Goal: Task Accomplishment & Management: Complete application form

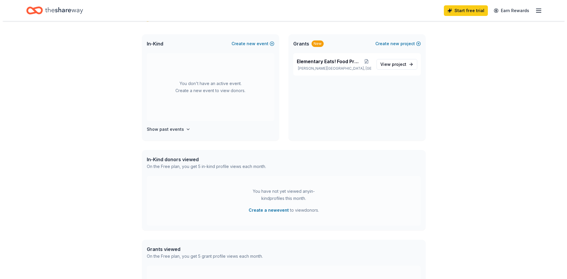
scroll to position [59, 0]
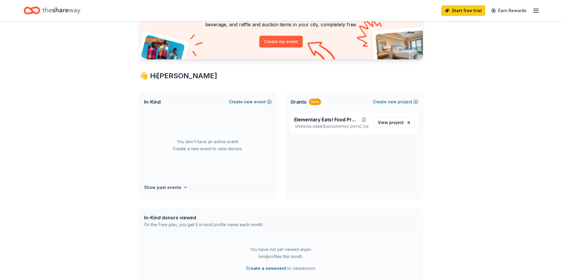
click at [260, 100] on button "Create new event" at bounding box center [250, 101] width 43 height 7
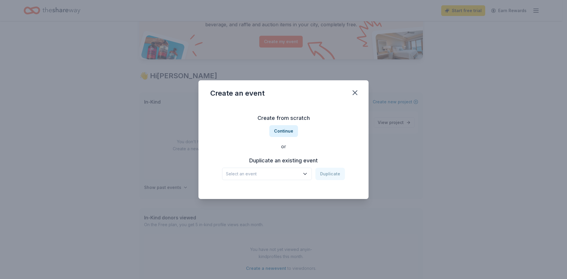
click at [291, 174] on span "Select an event" at bounding box center [263, 173] width 74 height 7
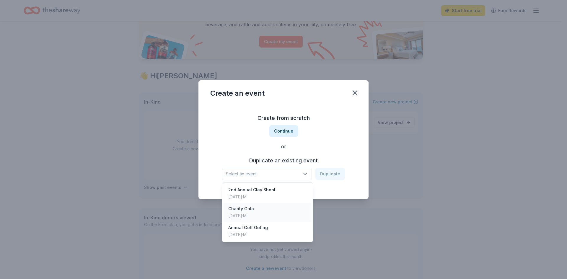
click at [253, 211] on div "Charity Gala" at bounding box center [241, 208] width 26 height 7
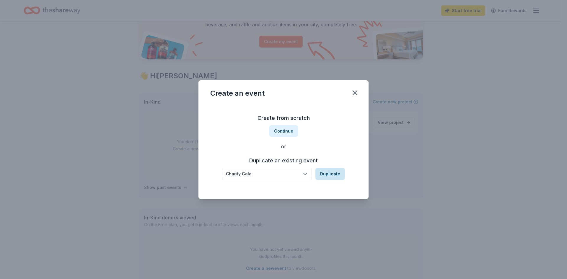
click at [332, 171] on button "Duplicate" at bounding box center [330, 174] width 30 height 12
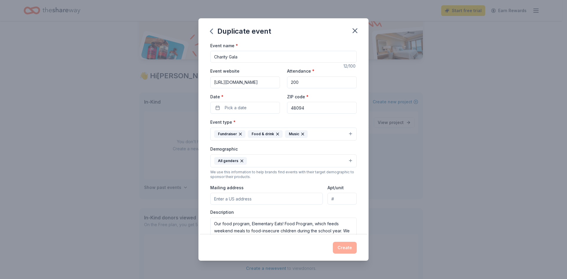
scroll to position [0, 27]
drag, startPoint x: 214, startPoint y: 82, endPoint x: 308, endPoint y: 85, distance: 94.5
click at [308, 85] on div "Event website https://givebutter.com/2024drivecharitygala Attendance * 200 Date…" at bounding box center [283, 90] width 146 height 46
paste input "6"
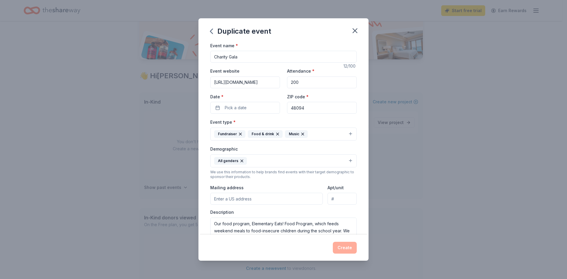
scroll to position [0, 27]
type input "https://givebutter.com/2026drivecharitygala"
click at [274, 109] on button "Pick a date" at bounding box center [245, 108] width 70 height 12
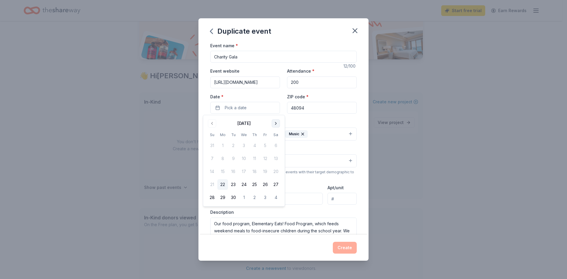
click at [276, 123] on button "Go to next month" at bounding box center [276, 123] width 8 height 8
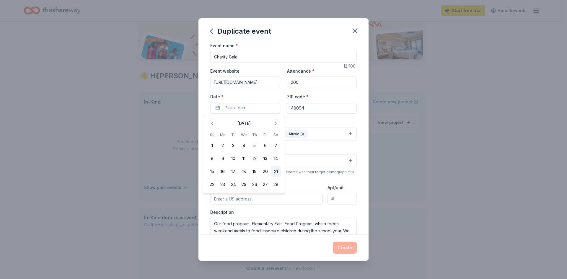
click at [274, 172] on button "21" at bounding box center [275, 171] width 11 height 11
click at [306, 106] on input "48094" at bounding box center [322, 108] width 70 height 12
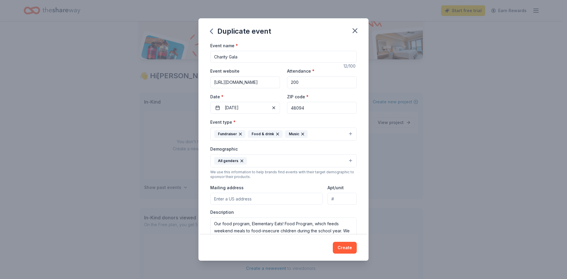
drag, startPoint x: 306, startPoint y: 106, endPoint x: 204, endPoint y: 102, distance: 101.9
click at [209, 104] on div "Event name * Charity Gala 12 /100 Event website https://givebutter.com/2026driv…" at bounding box center [283, 138] width 170 height 193
type input "48316"
click at [344, 135] on button "Fundraiser Food & drink Music" at bounding box center [283, 134] width 146 height 13
click at [309, 136] on button "Fundraiser Food & drink Music" at bounding box center [283, 134] width 146 height 13
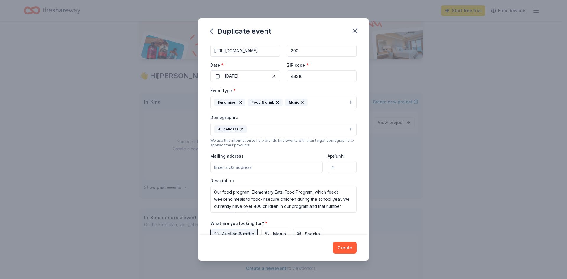
scroll to position [59, 0]
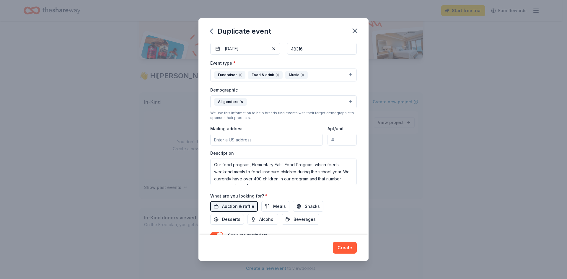
click at [246, 138] on input "Mailing address" at bounding box center [266, 140] width 112 height 12
type input "11650 Park Ct."
drag, startPoint x: 213, startPoint y: 164, endPoint x: 293, endPoint y: 165, distance: 79.4
click at [255, 164] on textarea "Our food program, Elementary Eats! Food Program, which feeds weekend meals to f…" at bounding box center [283, 172] width 146 height 27
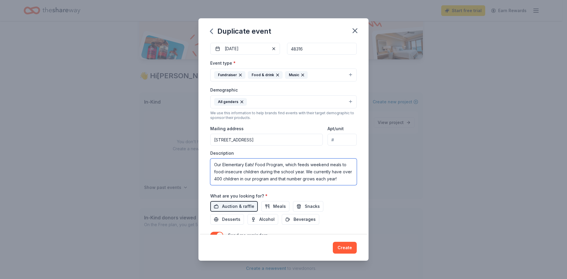
click at [268, 165] on textarea "Our Elementary Eats! Food Program, which feeds weekend meals to food-insecure c…" at bounding box center [283, 172] width 146 height 27
drag, startPoint x: 213, startPoint y: 163, endPoint x: 233, endPoint y: 155, distance: 21.4
click at [227, 159] on textarea "Our Elementary Eats! Food Program, which feeds weekend meals to food-insecure c…" at bounding box center [283, 172] width 146 height 27
click at [277, 175] on textarea "We are fundraising for our Elementary Eats! Food Program, which feeds weekend m…" at bounding box center [283, 172] width 146 height 27
click at [263, 172] on textarea "We are fundraising for our Elementary Eats! Food Program, which feeds weekend m…" at bounding box center [283, 172] width 146 height 27
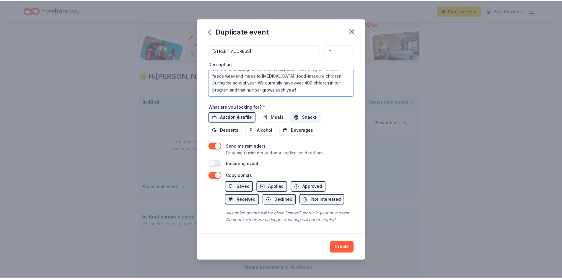
scroll to position [155, 0]
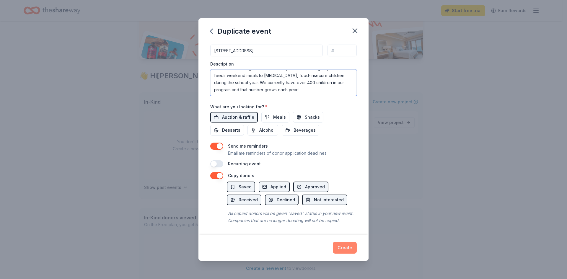
type textarea "We are fundraising for our Elementary Eats! Food Program, which feeds weekend m…"
click at [343, 249] on button "Create" at bounding box center [345, 248] width 24 height 12
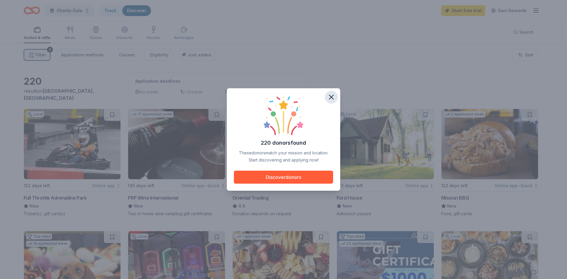
click at [330, 97] on icon "button" at bounding box center [331, 97] width 8 height 8
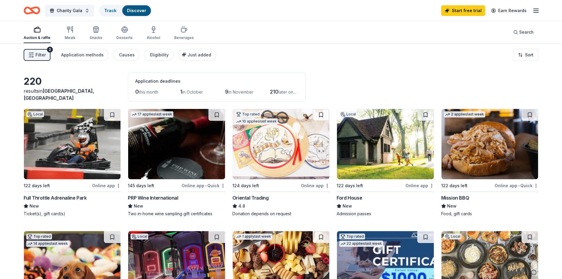
click at [109, 184] on div "Online app" at bounding box center [106, 185] width 29 height 7
click at [80, 10] on span "Charity Gala" at bounding box center [70, 10] width 26 height 7
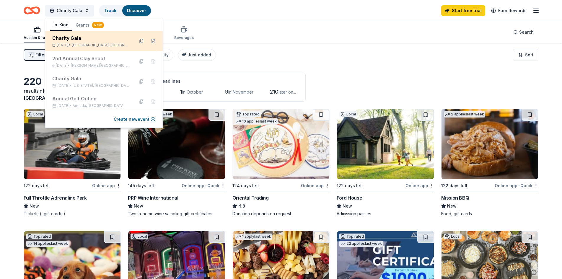
click at [80, 40] on div "Charity Gala" at bounding box center [90, 38] width 77 height 7
click at [150, 41] on button at bounding box center [153, 40] width 9 height 9
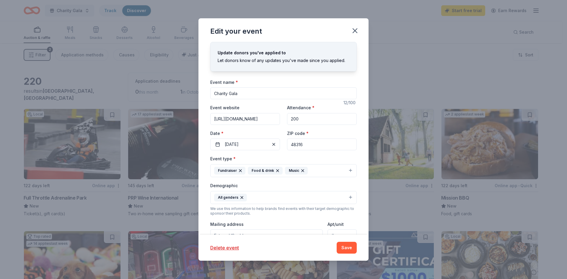
drag, startPoint x: 269, startPoint y: 96, endPoint x: 200, endPoint y: 85, distance: 69.6
click at [197, 84] on div "Edit your event Update donors you've applied to Let donors know of any updates …" at bounding box center [283, 139] width 567 height 279
type input "A "Night In [GEOGRAPHIC_DATA]" Charity Gala"
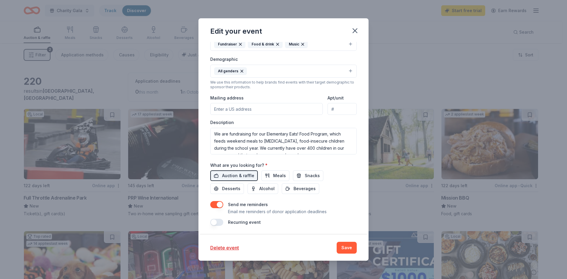
scroll to position [127, 0]
click at [261, 133] on textarea "We are fundraising for our Elementary Eats! Food Program, which feeds weekend m…" at bounding box center [283, 140] width 146 height 27
click at [316, 149] on textarea "We are fundraising for our Elementary Eats! Food Program, which feeds weekend m…" at bounding box center [283, 140] width 146 height 27
click at [259, 142] on textarea "We are fundraising for our Elementary Eats! Food Program, which feeds weekend m…" at bounding box center [283, 140] width 146 height 27
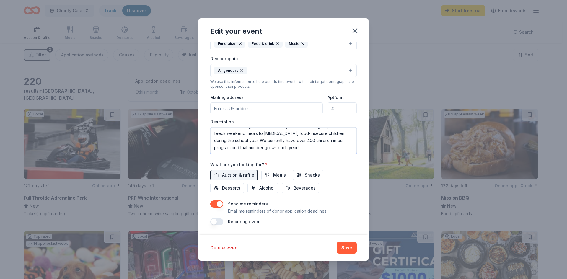
scroll to position [0, 0]
click at [214, 134] on textarea "We are fundraising for our Elementary Eats! Food Program, which feeds weekend m…" at bounding box center [283, 140] width 146 height 27
paste textarea "Join us for a fun evening to raise funds for local children in need. Tickets in…"
click at [231, 133] on textarea "Join us for a fun evening to raise funds for local children in need. Tickets in…" at bounding box center [283, 140] width 146 height 27
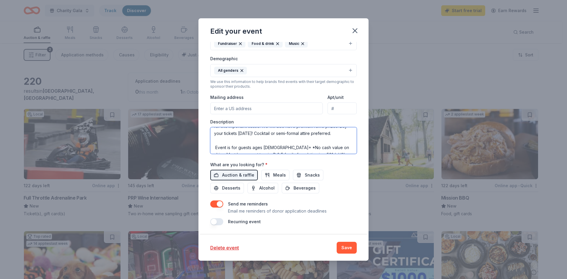
scroll to position [0, 0]
drag, startPoint x: 214, startPoint y: 134, endPoint x: 313, endPoint y: 131, distance: 99.5
click at [313, 131] on textarea "Join us for a fun evening to raise funds for local children in need. Tickets in…" at bounding box center [283, 140] width 146 height 27
drag, startPoint x: 213, startPoint y: 132, endPoint x: 342, endPoint y: 145, distance: 129.7
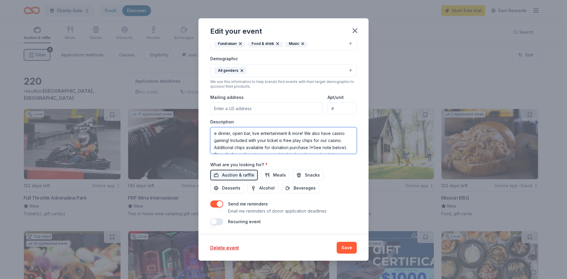
click at [342, 145] on textarea "e dinner, open bar, live entertainment & more! We also have casino gaming! Incl…" at bounding box center [283, 140] width 146 height 27
drag, startPoint x: 212, startPoint y: 133, endPoint x: 343, endPoint y: 148, distance: 131.6
click at [343, 148] on textarea "note below). Play all of your favorites - craps, blackjack, poker, and roulette…" at bounding box center [283, 140] width 146 height 27
drag, startPoint x: 213, startPoint y: 133, endPoint x: 341, endPoint y: 145, distance: 128.4
click at [341, 145] on textarea "raffle prizes. Buy your tickets today! Cocktail or semi-formal attire preferred…" at bounding box center [283, 140] width 146 height 27
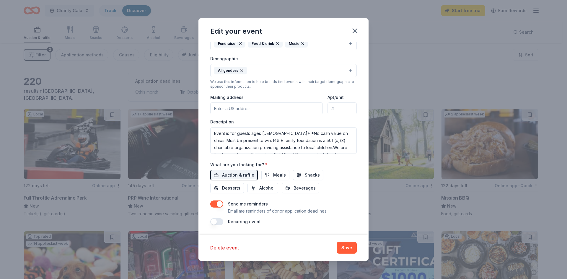
click at [210, 131] on div "Update donors you've applied to Let donors know of any updates you've made sinc…" at bounding box center [283, 138] width 170 height 193
drag, startPoint x: 211, startPoint y: 131, endPoint x: 345, endPoint y: 147, distance: 134.7
click at [345, 147] on textarea "Event is for guests ages 21+ *No cash value on chips. Must be present to win. R…" at bounding box center [283, 140] width 146 height 27
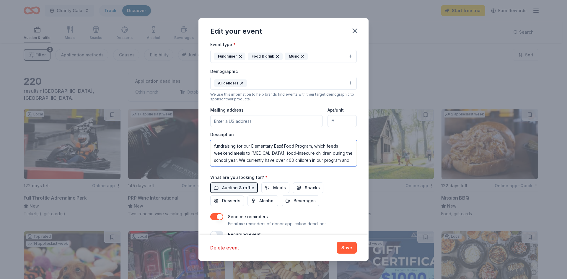
scroll to position [118, 0]
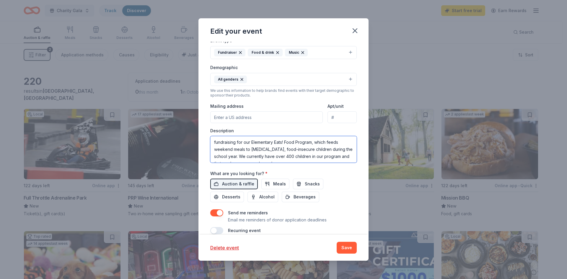
click at [245, 146] on textarea "fundraising for our Elementary Eats! Food Program, which feeds weekend meals to…" at bounding box center [283, 149] width 146 height 27
click at [213, 139] on textarea "fundraising for our Elementary Eats! Food Program, which feeds weekend meals to…" at bounding box center [283, 149] width 146 height 27
paste textarea "Join us for a fun evening to raise funds for local children in need. Tickets in…"
click at [227, 141] on textarea "Join us for a fun evening to raise funds for local children in need. Tickets in…" at bounding box center [283, 149] width 146 height 27
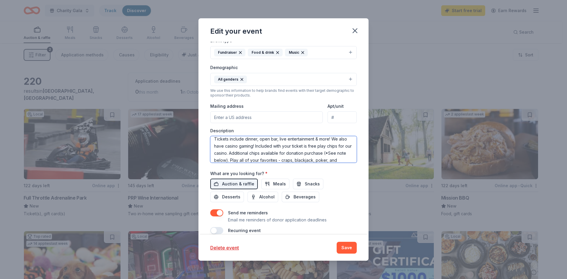
scroll to position [0, 0]
click at [280, 149] on textarea "Join us for a fun evening to raise funds for local children in need. Tickets in…" at bounding box center [283, 149] width 146 height 27
click at [270, 152] on textarea "Join us for a fun evening to raise funds for local children in need. Tickets in…" at bounding box center [283, 149] width 146 height 27
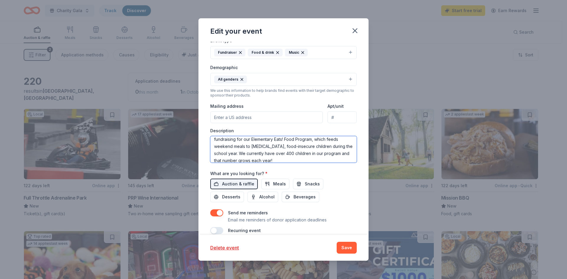
paste textarea "Event is for guests ages 21+ *No cash value on chips. Must be present to win. R…"
click at [245, 150] on textarea "Join us for a fun evening to raise funds for local children in need. Tickets in…" at bounding box center [283, 149] width 146 height 27
click at [283, 148] on textarea "Join us for a fun evening to raise funds for local children in need. Tickets in…" at bounding box center [283, 149] width 146 height 27
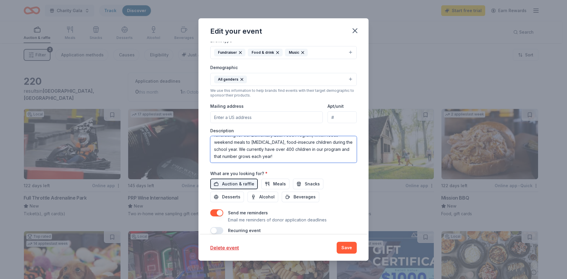
click at [236, 141] on textarea "Join us for a fun evening to raise funds for local children in need. Tickets in…" at bounding box center [283, 149] width 146 height 27
drag, startPoint x: 212, startPoint y: 138, endPoint x: 333, endPoint y: 163, distance: 123.8
click at [333, 163] on div "Event name * A "Night In Vegas" Charity Gala 31 /100 Event website https://give…" at bounding box center [283, 97] width 146 height 274
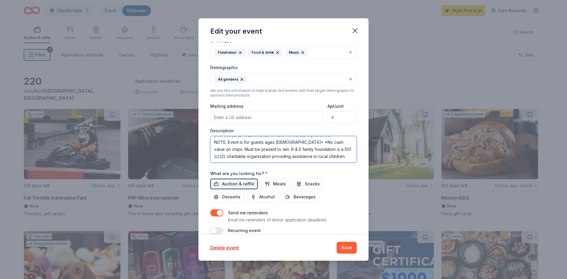
click at [342, 149] on textarea "Join us for a fun evening to raise funds for local children in need. Tickets in…" at bounding box center [283, 149] width 146 height 27
click at [340, 149] on textarea "Join us for a fun evening to raise funds for local children in need. Tickets in…" at bounding box center [283, 149] width 146 height 27
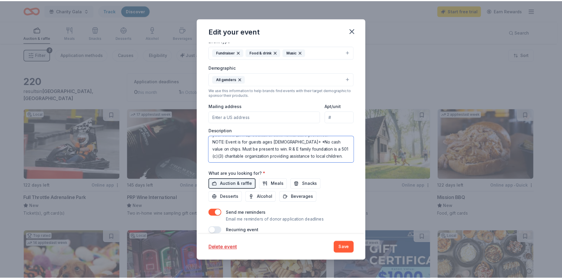
scroll to position [64, 0]
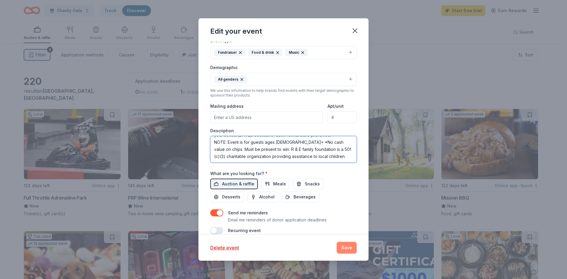
type textarea "Join us for a fun evening to raise funds for local children in need. Tickets in…"
click at [345, 247] on button "Save" at bounding box center [347, 248] width 20 height 12
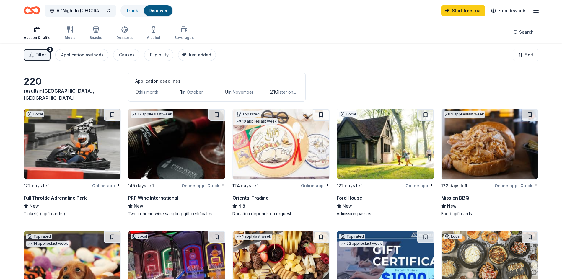
click at [108, 184] on div "Online app" at bounding box center [106, 185] width 29 height 7
click at [104, 180] on div "Local 122 days left Online app Full Throttle Adrenaline Park New Ticket(s), gif…" at bounding box center [72, 163] width 97 height 108
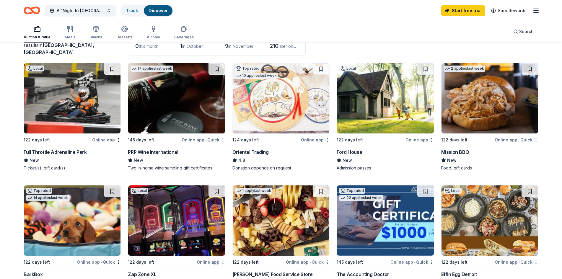
scroll to position [59, 0]
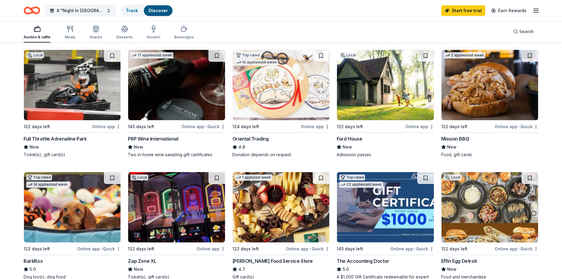
click at [151, 152] on div "Two in-home wine sampling gift certificates" at bounding box center [176, 155] width 97 height 6
click at [398, 72] on img at bounding box center [385, 85] width 97 height 70
click at [463, 138] on div "Mission BBQ" at bounding box center [455, 138] width 28 height 7
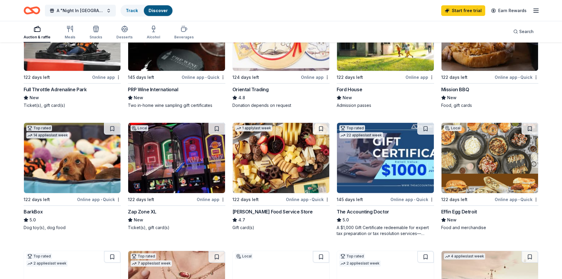
scroll to position [118, 0]
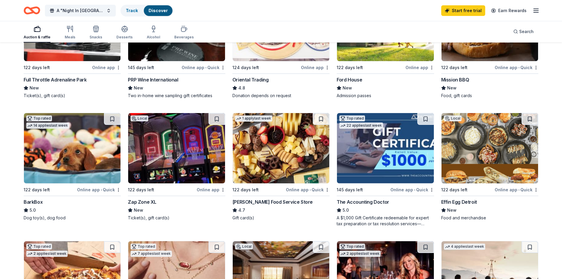
click at [461, 201] on div "Effin Egg Detroit" at bounding box center [459, 201] width 36 height 7
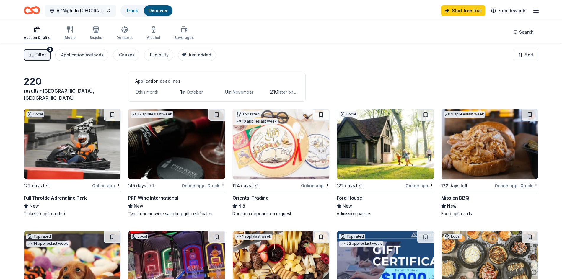
click at [106, 10] on button "A "Night In [GEOGRAPHIC_DATA]" Charity Gala" at bounding box center [80, 11] width 71 height 12
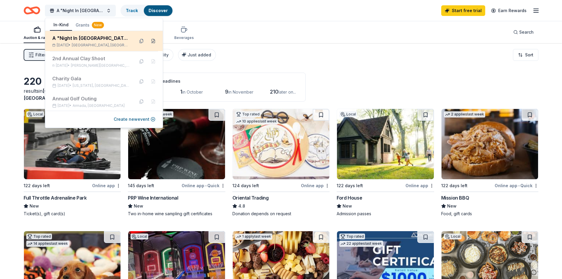
click at [149, 43] on button at bounding box center [153, 40] width 9 height 9
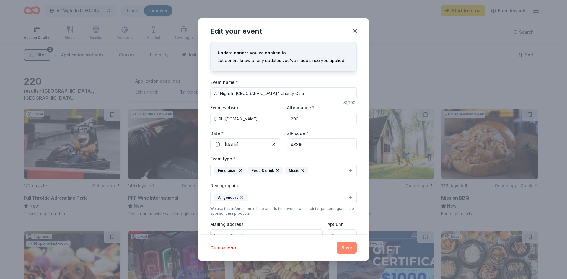
click at [358, 247] on div "Delete event Save" at bounding box center [283, 248] width 170 height 26
click at [352, 246] on button "Save" at bounding box center [347, 248] width 20 height 12
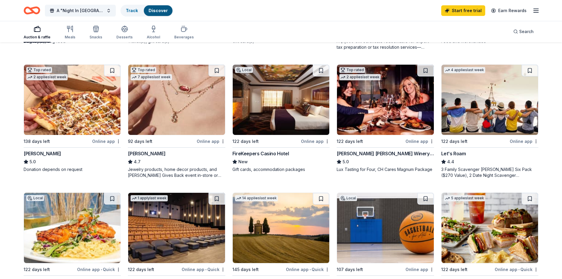
scroll to position [295, 0]
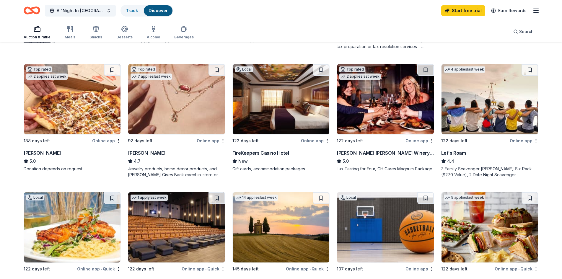
click at [214, 138] on div "Online app" at bounding box center [211, 140] width 29 height 7
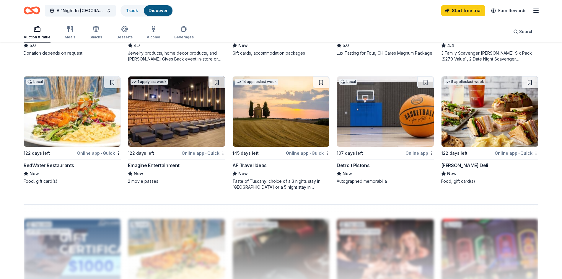
scroll to position [413, 0]
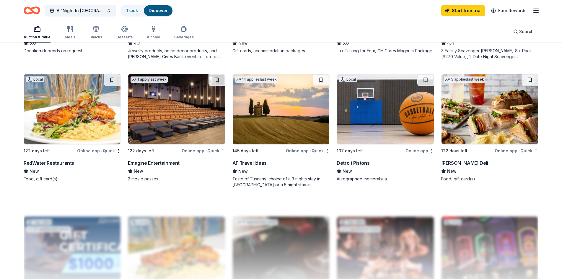
click at [346, 164] on div "Detroit Pistons" at bounding box center [353, 162] width 33 height 7
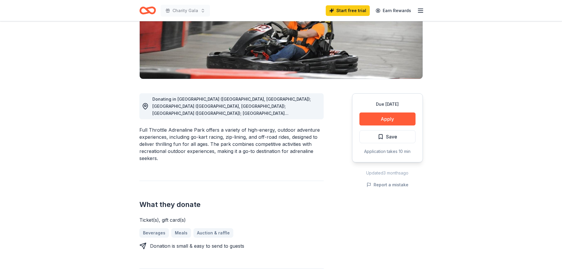
scroll to position [118, 0]
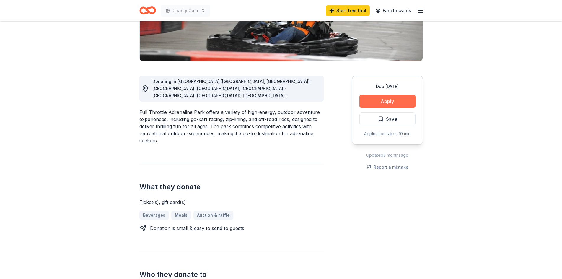
click at [399, 100] on button "Apply" at bounding box center [387, 101] width 56 height 13
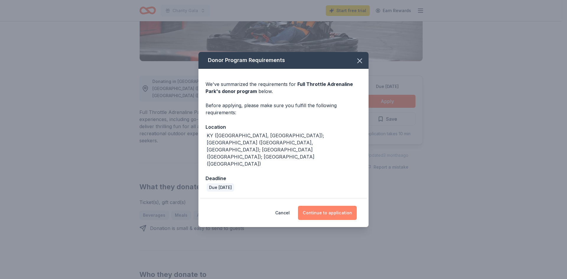
click at [335, 206] on button "Continue to application" at bounding box center [327, 213] width 59 height 14
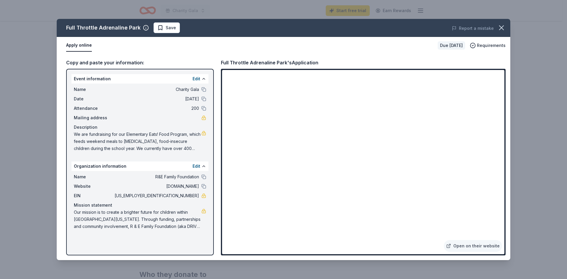
click at [164, 88] on span "Charity Gala" at bounding box center [156, 89] width 86 height 7
click at [497, 27] on icon "button" at bounding box center [501, 28] width 8 height 8
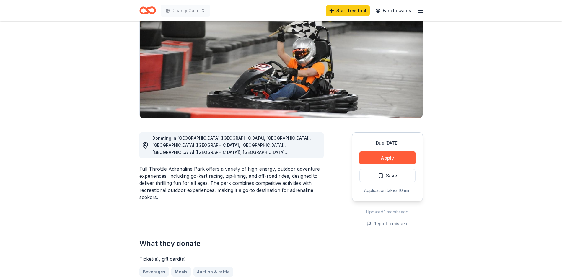
scroll to position [0, 0]
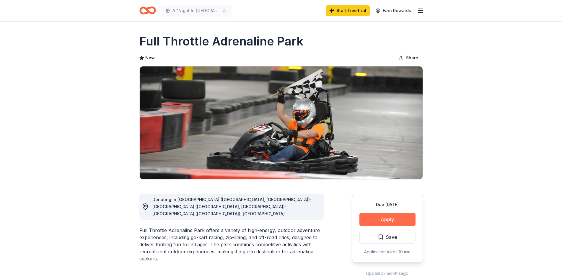
click at [373, 218] on button "Apply" at bounding box center [387, 219] width 56 height 13
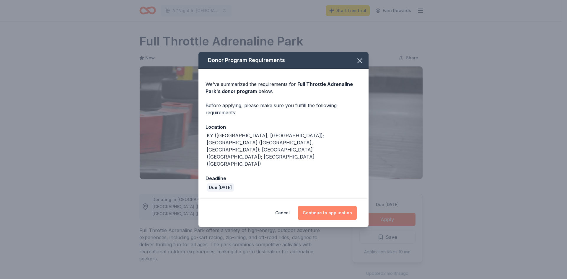
click at [314, 206] on button "Continue to application" at bounding box center [327, 213] width 59 height 14
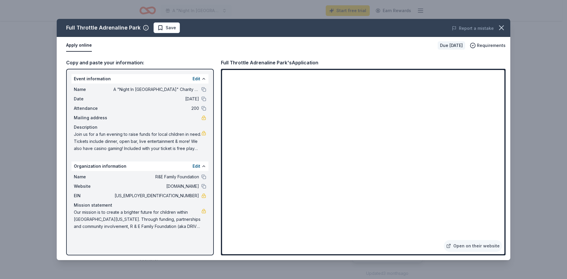
click at [182, 226] on span "Our mission is to create a brighter future for children within Southeast Michig…" at bounding box center [138, 219] width 128 height 21
click at [499, 25] on icon "button" at bounding box center [501, 28] width 8 height 8
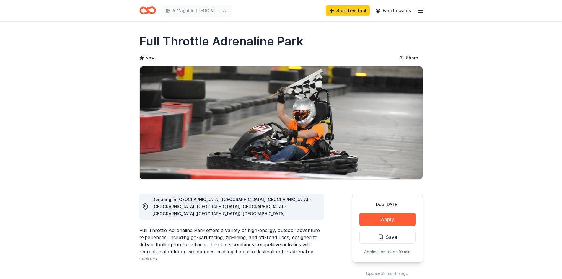
click at [418, 9] on icon "button" at bounding box center [420, 10] width 7 height 7
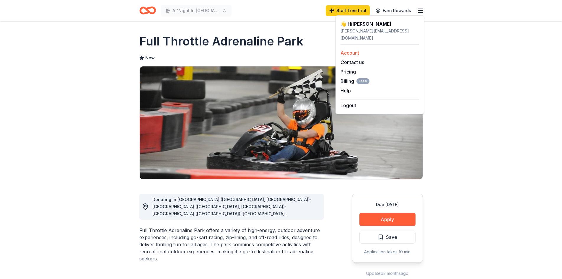
click at [350, 50] on link "Account" at bounding box center [349, 53] width 19 height 6
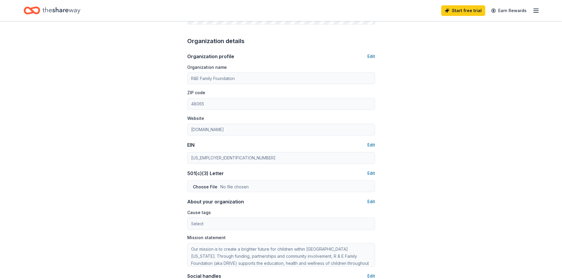
scroll to position [148, 0]
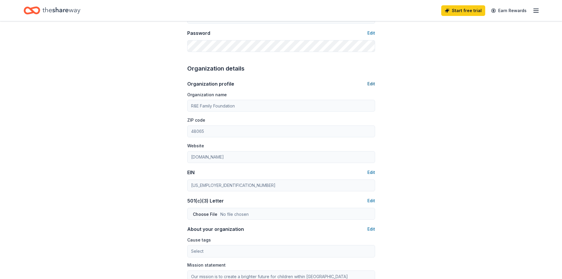
click at [374, 85] on button "Edit" at bounding box center [371, 83] width 8 height 7
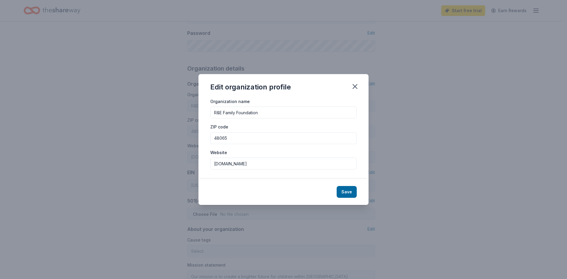
drag, startPoint x: 274, startPoint y: 138, endPoint x: 0, endPoint y: 102, distance: 276.6
click at [0, 102] on div "Edit organization profile Organization name R&E Family Foundation ZIP code 4806…" at bounding box center [283, 139] width 567 height 279
type input "48315"
click at [352, 192] on button "Save" at bounding box center [347, 192] width 20 height 12
type input "48315"
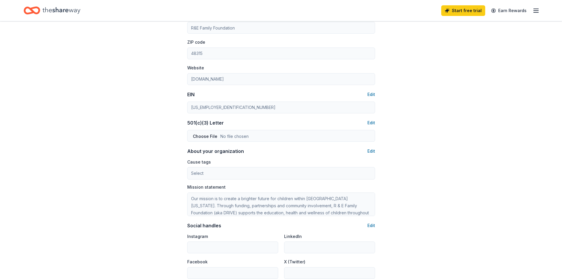
scroll to position [236, 0]
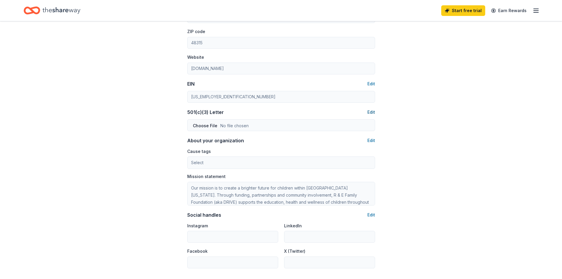
click at [373, 111] on button "Edit" at bounding box center [371, 112] width 8 height 7
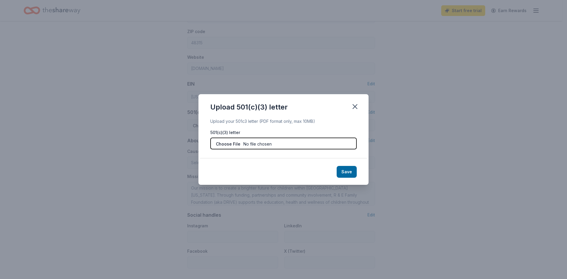
click at [276, 143] on input "file" at bounding box center [283, 144] width 146 height 12
type input "C:\fakepath\IRS 501c3 determination.pdf"
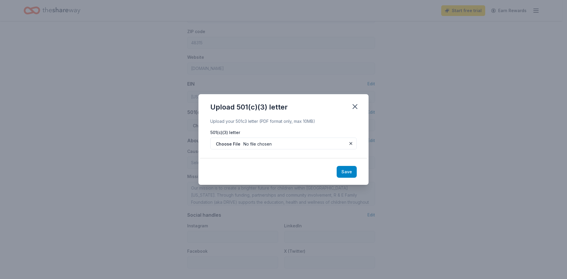
click at [348, 174] on button "Save" at bounding box center [347, 172] width 20 height 12
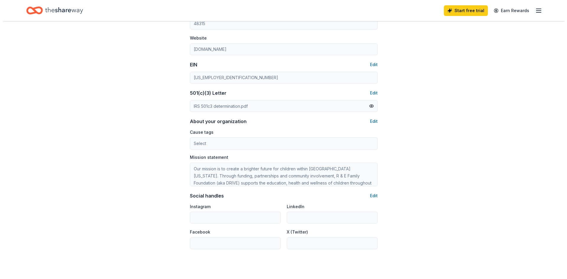
scroll to position [266, 0]
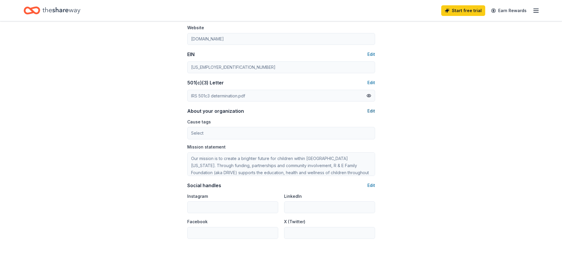
click at [372, 109] on button "Edit" at bounding box center [371, 110] width 8 height 7
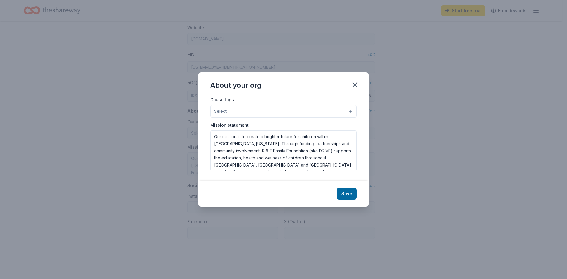
click at [284, 112] on button "Select" at bounding box center [283, 111] width 146 height 12
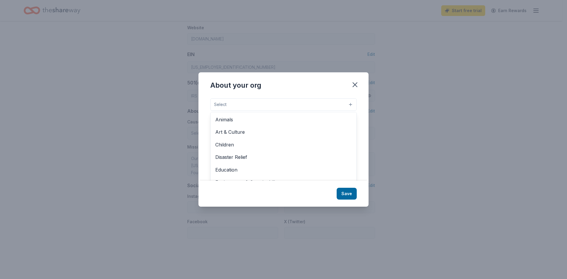
scroll to position [9, 0]
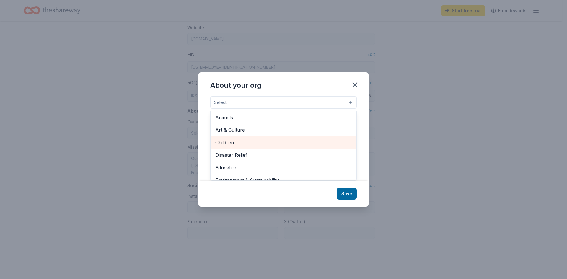
click at [242, 141] on span "Children" at bounding box center [283, 143] width 136 height 8
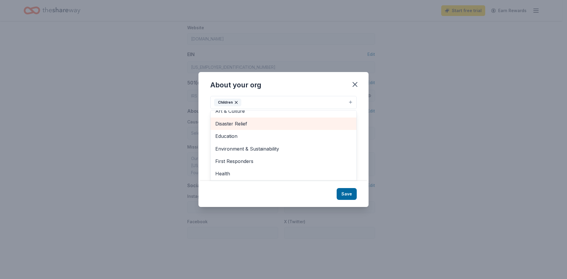
scroll to position [30, 0]
click at [293, 126] on span "Education" at bounding box center [283, 126] width 136 height 8
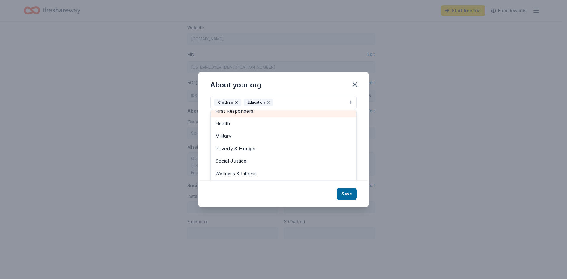
scroll to position [57, 0]
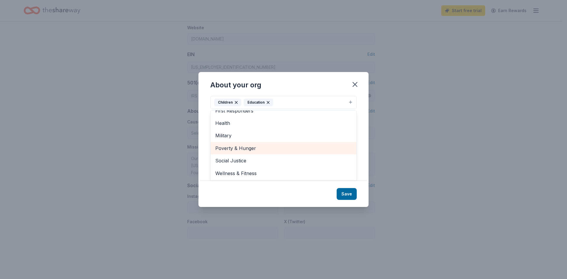
click at [289, 148] on span "Poverty & Hunger" at bounding box center [283, 148] width 136 height 8
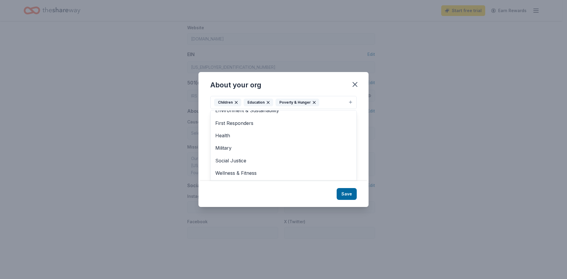
click at [342, 191] on div "About your org Cause tags Children Education Poverty & Hunger Animals Art & Cul…" at bounding box center [283, 139] width 170 height 135
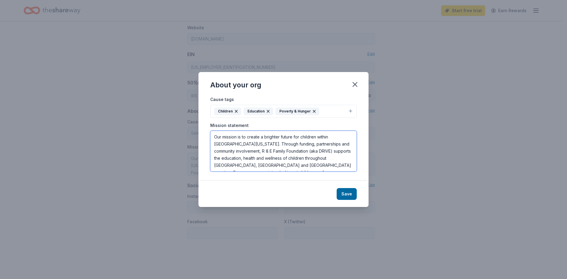
scroll to position [12, 0]
drag, startPoint x: 297, startPoint y: 146, endPoint x: 306, endPoint y: 117, distance: 30.5
click at [299, 144] on textarea "Our mission is to create a brighter future for children within Southeast Michig…" at bounding box center [283, 151] width 146 height 41
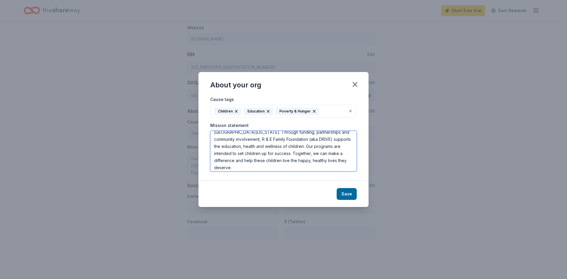
click at [288, 155] on textarea "Our mission is to create a brighter future for children within Southeast Michig…" at bounding box center [283, 151] width 146 height 41
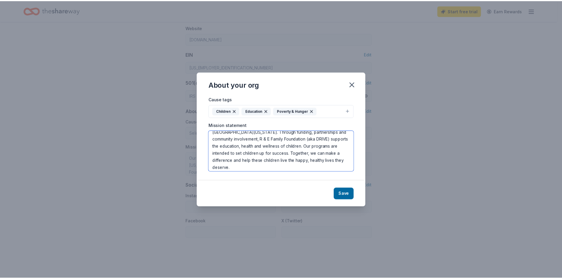
scroll to position [14, 0]
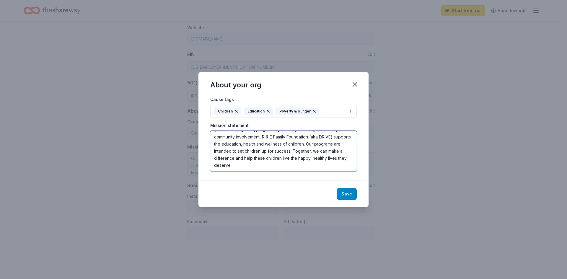
type textarea "Our mission is to create a brighter future for children within Southeast Michig…"
click at [350, 193] on button "Save" at bounding box center [347, 194] width 20 height 12
type textarea "Our mission is to create a brighter future for children within Southeast Michig…"
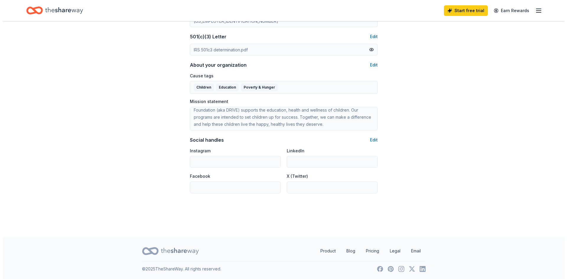
scroll to position [312, 0]
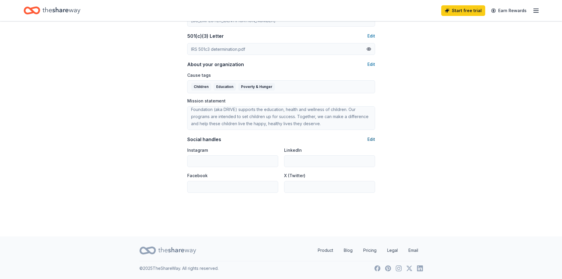
click at [371, 138] on button "Edit" at bounding box center [371, 139] width 8 height 7
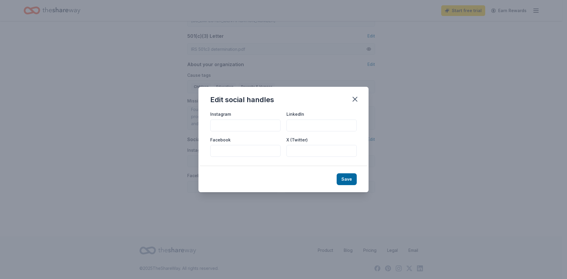
click at [239, 149] on input "Facebook" at bounding box center [245, 151] width 70 height 12
paste input "https://www.facebook.com/DRIVEFamilyFoundation"
type input "https://www.facebook.com/DRIVEFamilyFoundation"
click at [255, 129] on input "Instagram" at bounding box center [245, 126] width 70 height 12
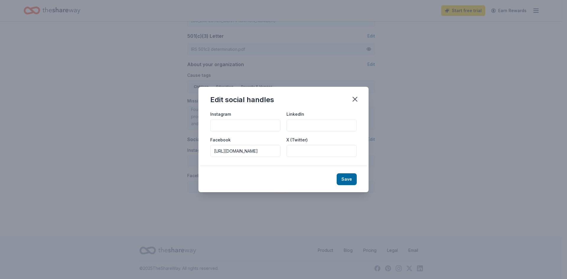
paste input "https://www.instagram.com/drivefamilyfoundation/"
type input "https://www.instagram.com/drivefamilyfoundation/"
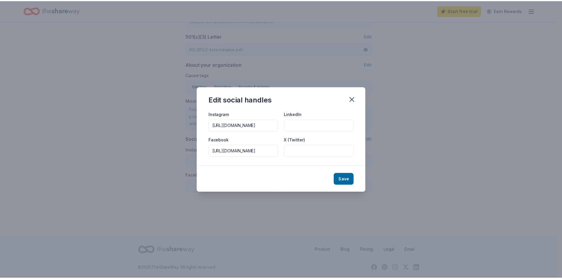
scroll to position [0, 0]
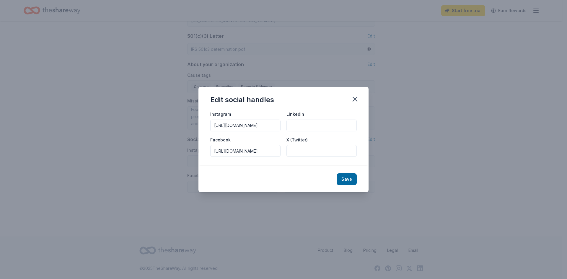
click at [350, 183] on button "Save" at bounding box center [347, 179] width 20 height 12
type input "https://www.instagram.com/drivefamilyfoundation/"
type input "https://www.facebook.com/DRIVEFamilyFoundation"
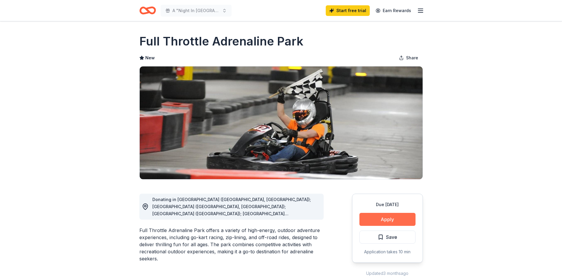
click at [401, 219] on button "Apply" at bounding box center [387, 219] width 56 height 13
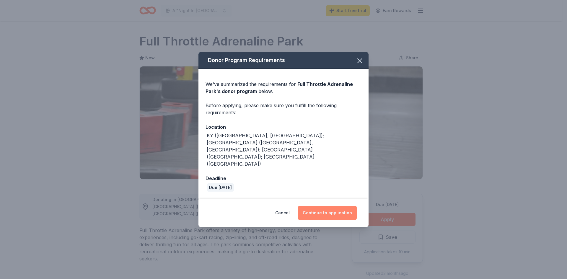
click at [324, 206] on button "Continue to application" at bounding box center [327, 213] width 59 height 14
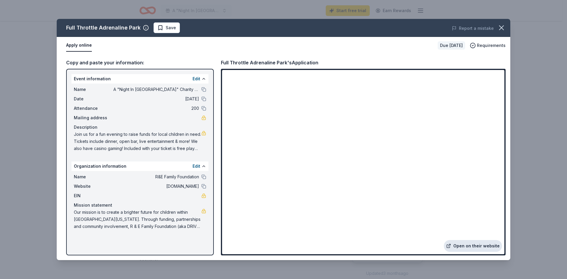
click at [469, 247] on link "Open on their website" at bounding box center [473, 246] width 58 height 12
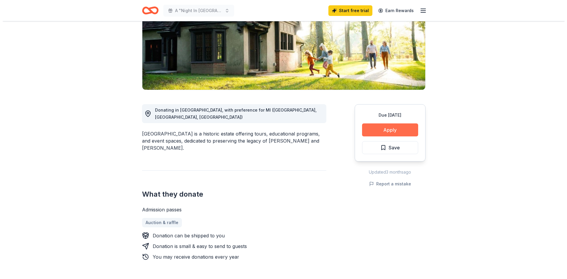
scroll to position [89, 0]
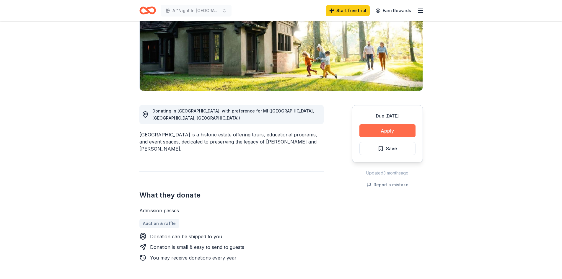
click at [383, 128] on button "Apply" at bounding box center [387, 130] width 56 height 13
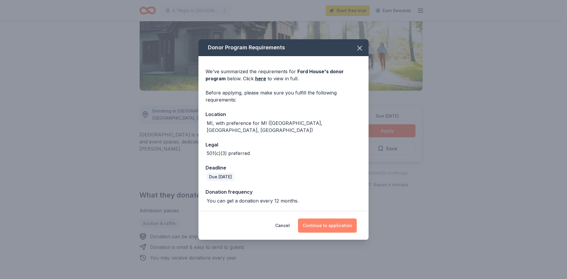
click at [325, 225] on button "Continue to application" at bounding box center [327, 225] width 59 height 14
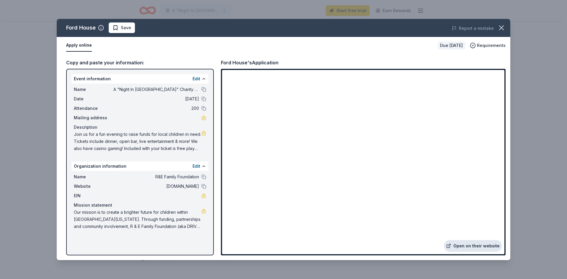
click at [468, 245] on link "Open on their website" at bounding box center [473, 246] width 58 height 12
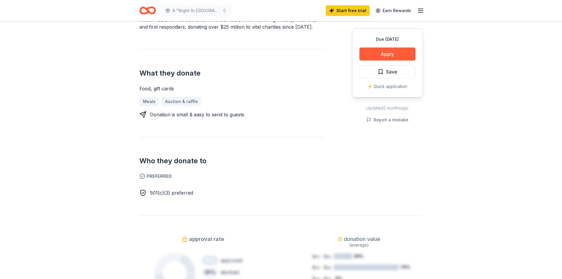
scroll to position [148, 0]
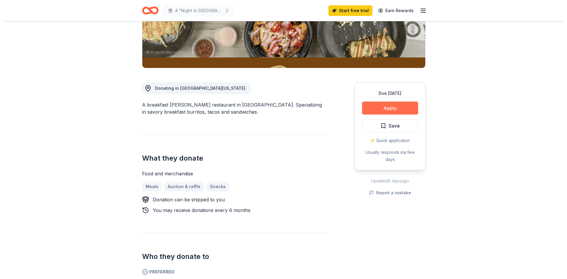
scroll to position [118, 0]
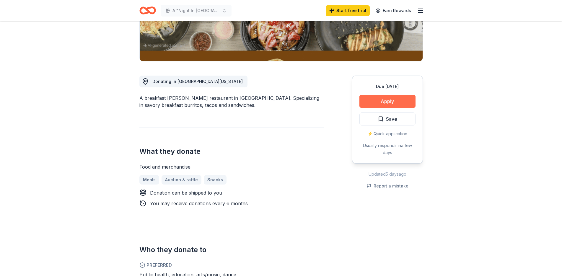
click at [397, 101] on button "Apply" at bounding box center [387, 101] width 56 height 13
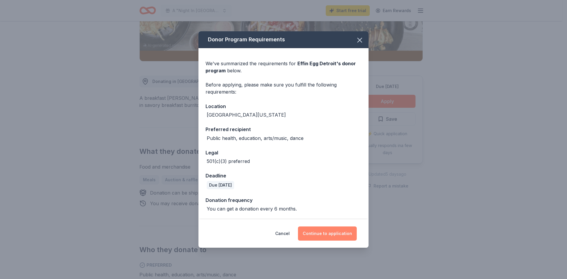
click at [327, 231] on button "Continue to application" at bounding box center [327, 233] width 59 height 14
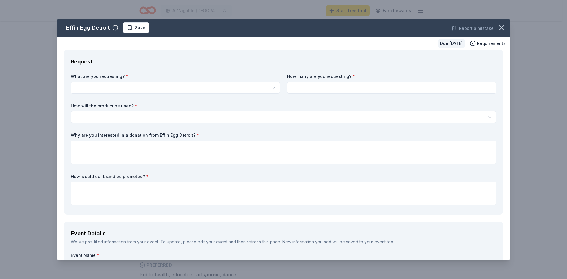
click at [186, 86] on html "A "Night In Vegas" Charity Gala Start free trial Earn Rewards Due in 122 days S…" at bounding box center [283, 21] width 567 height 279
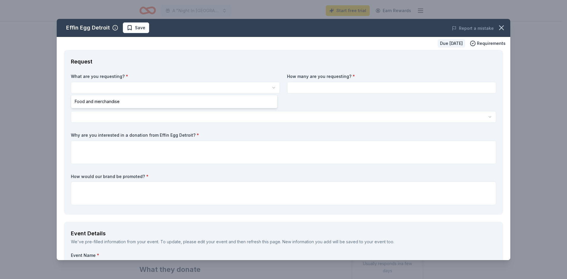
scroll to position [0, 0]
select select "Food and merchandise"
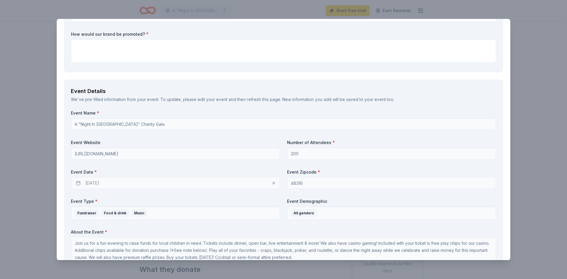
scroll to position [148, 0]
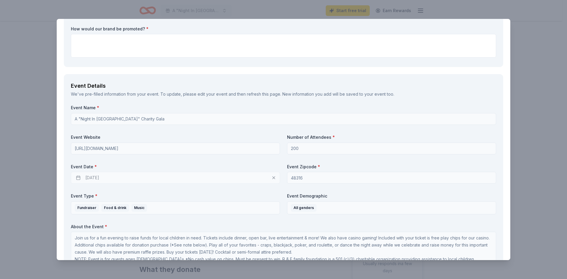
click at [145, 179] on div "02/20/2026" at bounding box center [175, 178] width 209 height 12
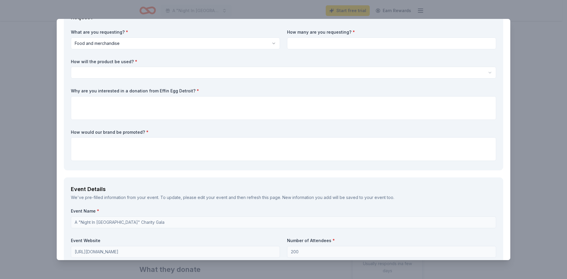
scroll to position [0, 0]
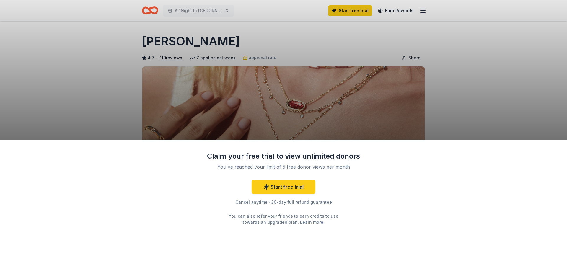
click at [86, 59] on div "Claim your free trial to view unlimited donors You've reached your limit of 5 f…" at bounding box center [283, 139] width 567 height 279
click at [246, 68] on div "Claim your free trial to view unlimited donors You've reached your limit of 5 f…" at bounding box center [283, 139] width 567 height 279
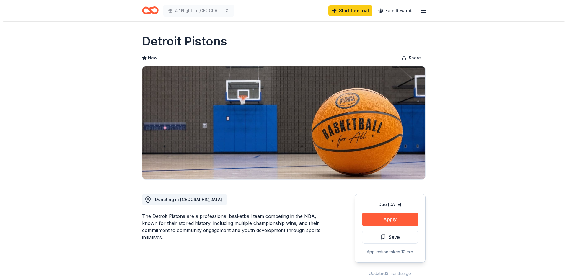
scroll to position [30, 0]
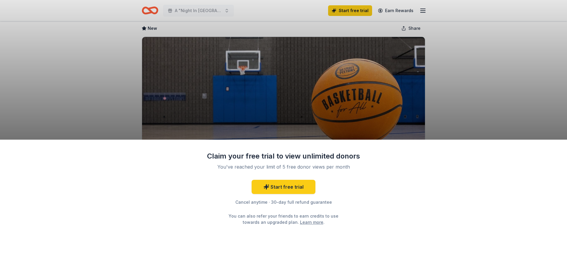
click at [393, 189] on div "Claim your free trial to view unlimited donors You've reached your limit of 5 f…" at bounding box center [283, 210] width 567 height 140
